Goal: Task Accomplishment & Management: Use online tool/utility

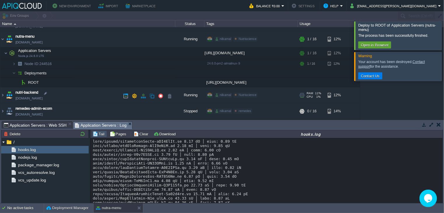
scroll to position [4391, 0]
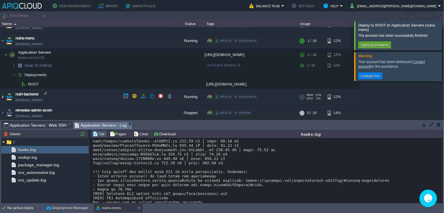
click at [2, 96] on img at bounding box center [2, 97] width 5 height 16
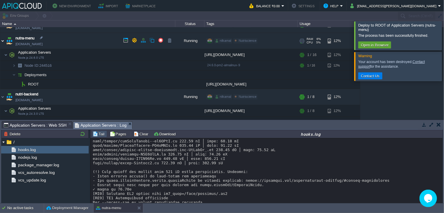
click at [2, 42] on img at bounding box center [2, 41] width 5 height 16
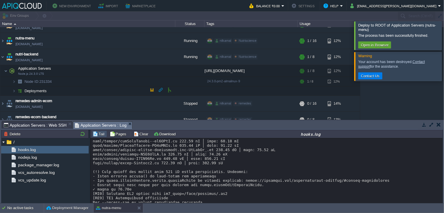
click at [31, 88] on span "Deployments" at bounding box center [36, 90] width 24 height 5
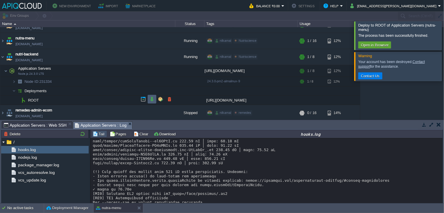
click at [151, 98] on button "button" at bounding box center [151, 99] width 5 height 5
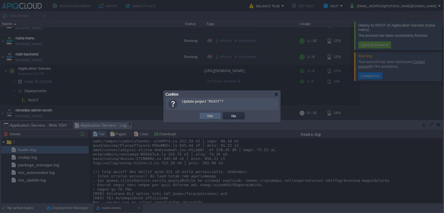
click at [210, 119] on td "Yes" at bounding box center [210, 115] width 22 height 7
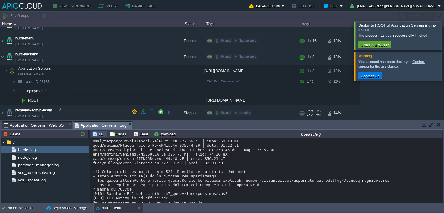
click at [210, 115] on div "[PERSON_NAME] Edit" at bounding box center [250, 113] width 91 height 16
click at [443, 34] on div at bounding box center [451, 35] width 0 height 28
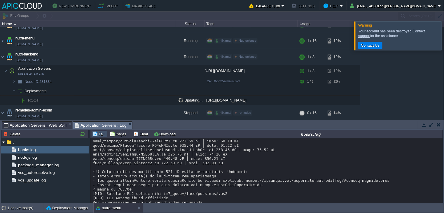
click at [443, 43] on div at bounding box center [451, 35] width 0 height 29
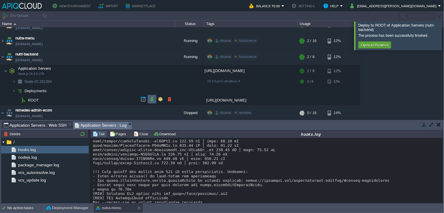
click at [149, 98] on button "button" at bounding box center [151, 99] width 5 height 5
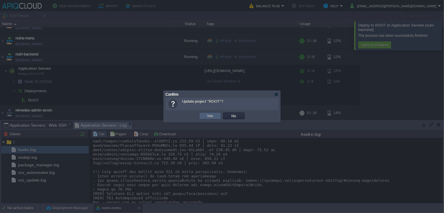
click at [213, 117] on button "Yes" at bounding box center [210, 115] width 10 height 5
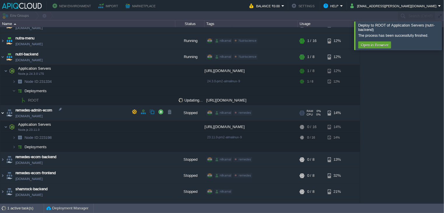
click at [2, 115] on img at bounding box center [2, 113] width 5 height 16
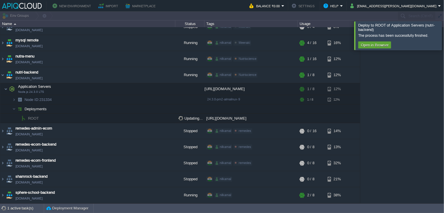
scroll to position [135, 0]
